Goal: Task Accomplishment & Management: Manage account settings

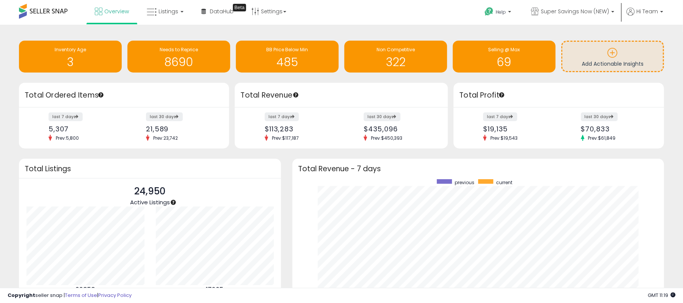
scroll to position [143, 357]
click at [173, 11] on span "Listings" at bounding box center [169, 12] width 20 height 8
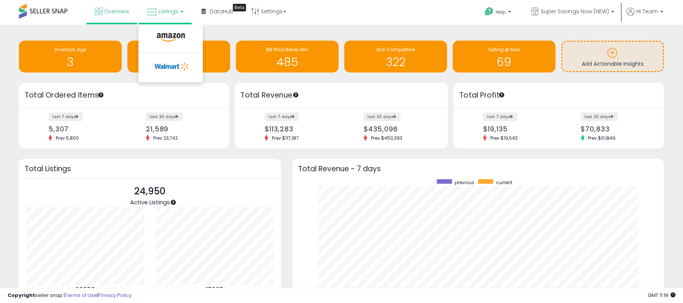
click at [160, 50] on li at bounding box center [171, 39] width 64 height 27
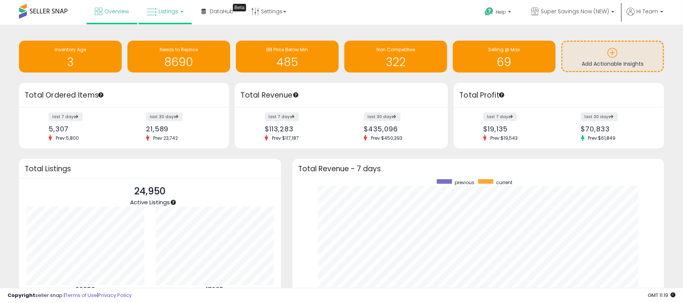
click at [162, 6] on link "Listings" at bounding box center [165, 11] width 48 height 23
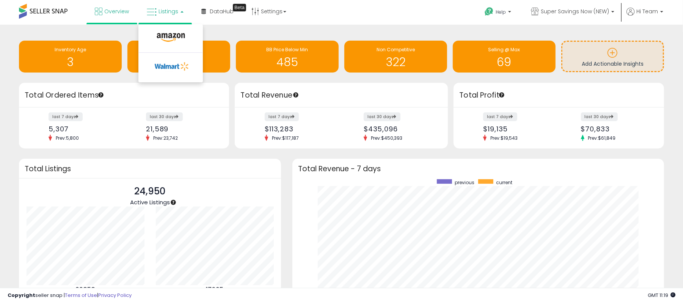
click at [162, 29] on li at bounding box center [171, 39] width 64 height 27
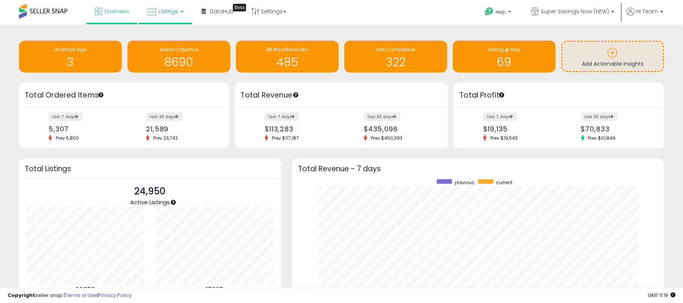
click at [165, 13] on span "Listings" at bounding box center [169, 12] width 20 height 8
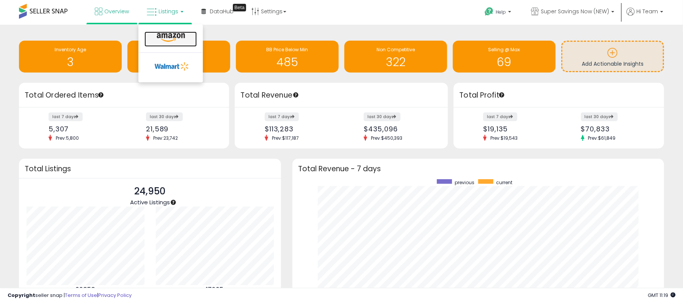
click at [165, 34] on icon at bounding box center [170, 38] width 33 height 10
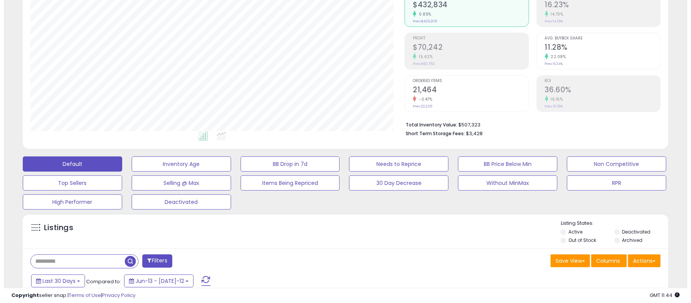
scroll to position [152, 0]
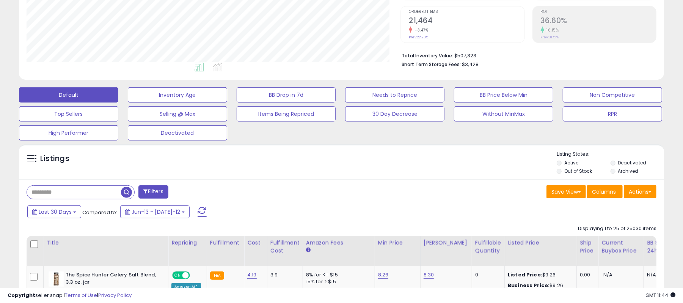
click at [621, 173] on label "Archived" at bounding box center [628, 171] width 20 height 6
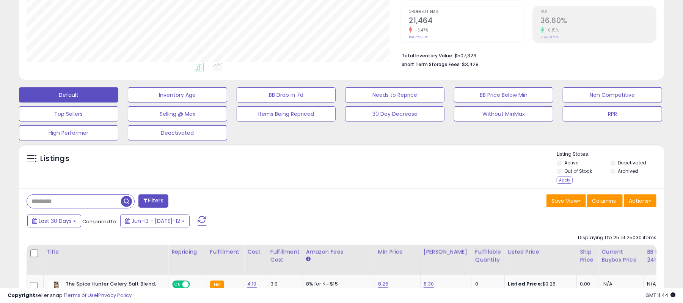
click at [72, 207] on input "text" at bounding box center [74, 201] width 94 height 13
paste input "**********"
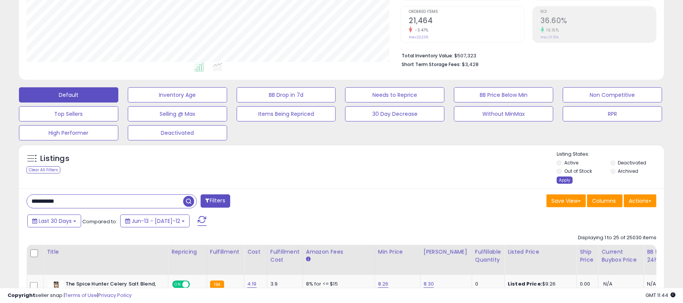
type input "**********"
click at [565, 179] on div "Apply" at bounding box center [565, 179] width 16 height 7
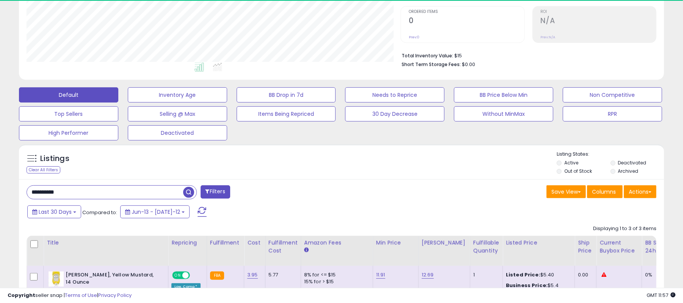
scroll to position [155, 374]
